Goal: Task Accomplishment & Management: Use online tool/utility

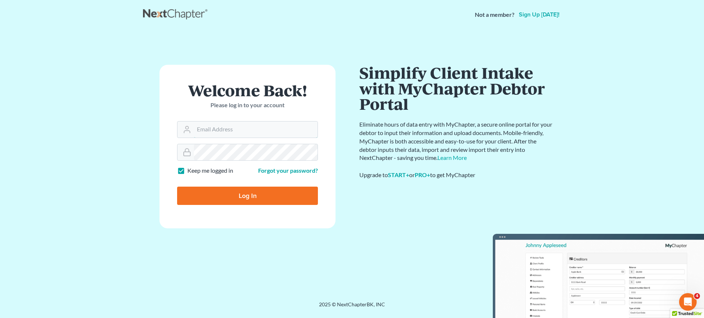
type input "[EMAIL_ADDRESS][DOMAIN_NAME]"
click at [254, 200] on input "Log In" at bounding box center [247, 196] width 141 height 18
type input "Thinking..."
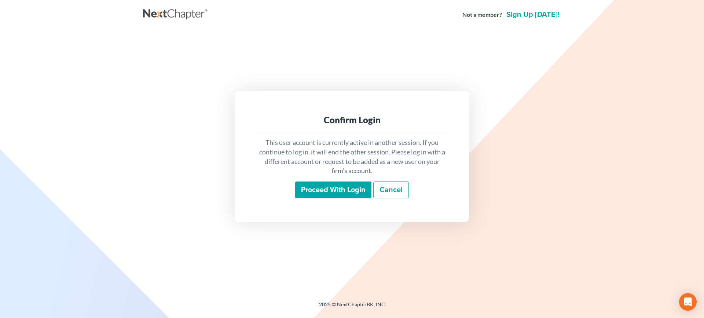
click at [325, 191] on input "Proceed with login" at bounding box center [333, 190] width 76 height 17
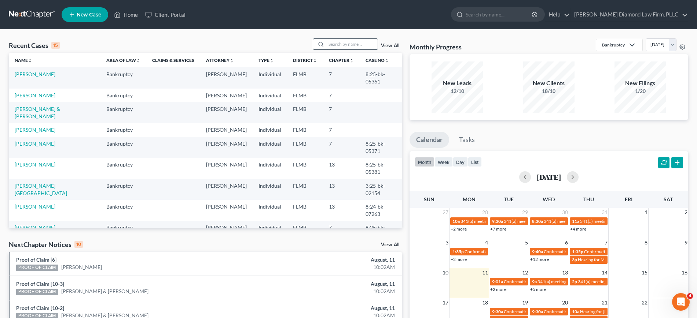
click at [346, 44] on input "search" at bounding box center [351, 44] width 51 height 11
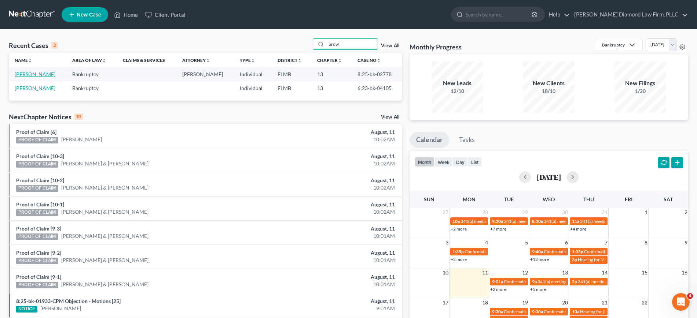
type input "brow"
click at [26, 77] on link "Brower, Michael" at bounding box center [35, 74] width 41 height 6
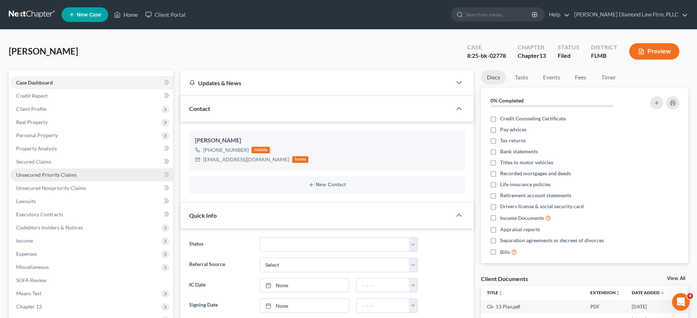
scroll to position [574, 0]
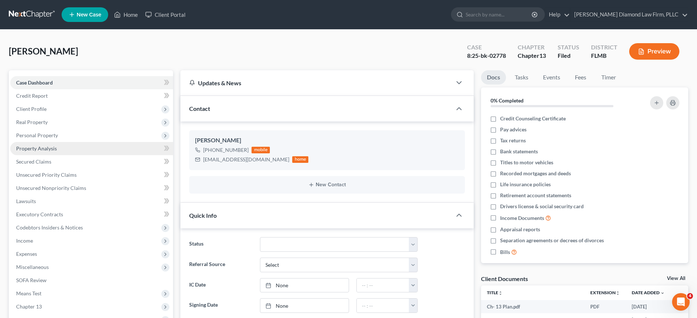
click at [35, 147] on span "Property Analysis" at bounding box center [36, 148] width 41 height 6
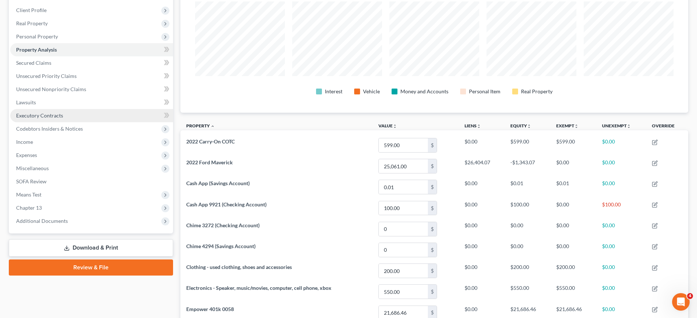
scroll to position [92, 0]
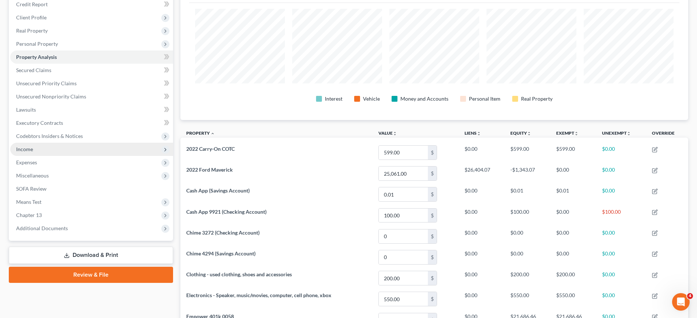
click at [37, 148] on span "Income" at bounding box center [91, 149] width 163 height 13
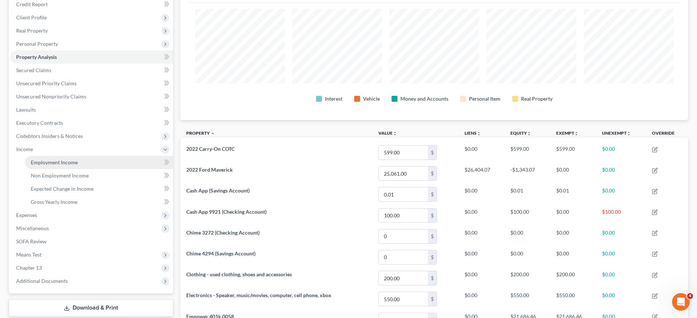
click at [92, 161] on link "Employment Income" at bounding box center [99, 162] width 148 height 13
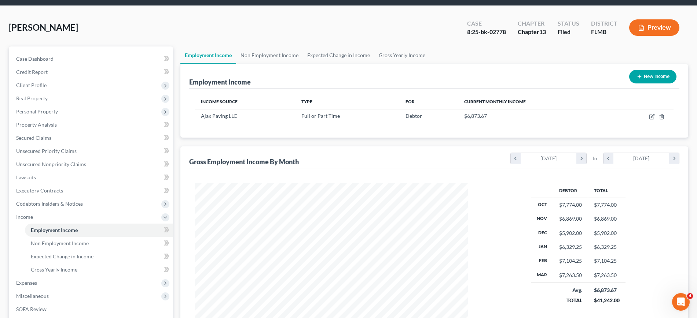
scroll to position [46, 0]
